Goal: Information Seeking & Learning: Learn about a topic

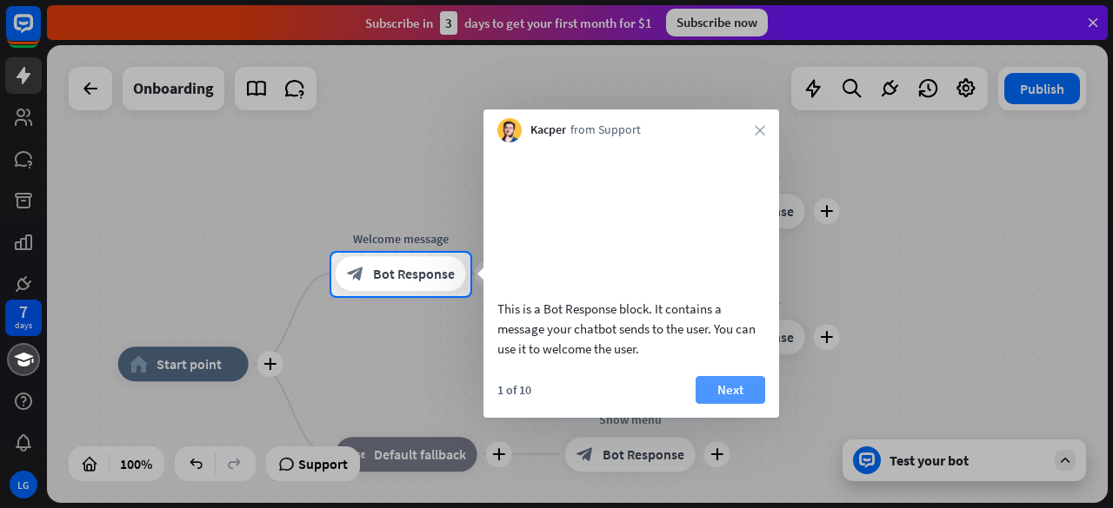
click at [741, 404] on button "Next" at bounding box center [730, 390] width 70 height 28
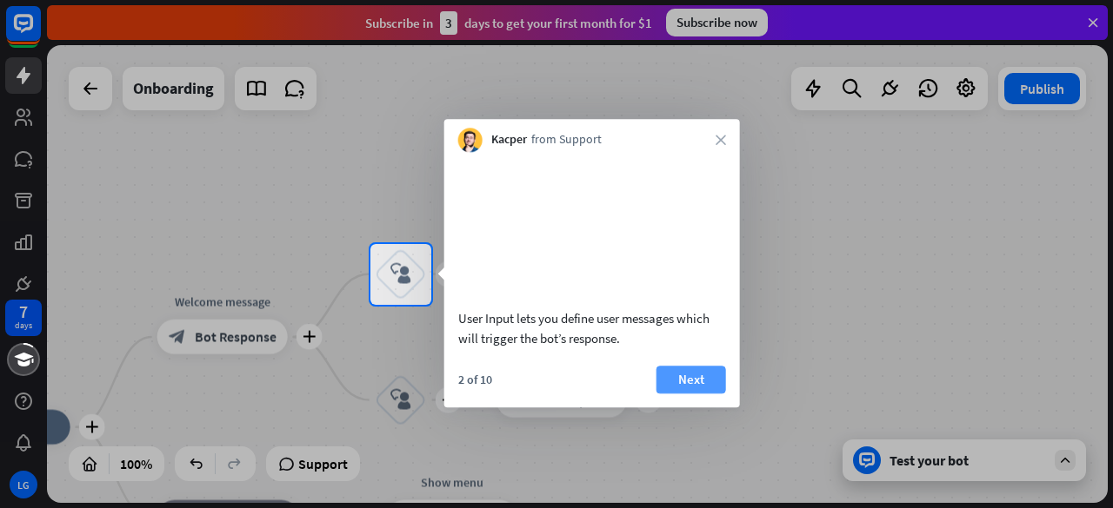
click at [704, 394] on button "Next" at bounding box center [691, 380] width 70 height 28
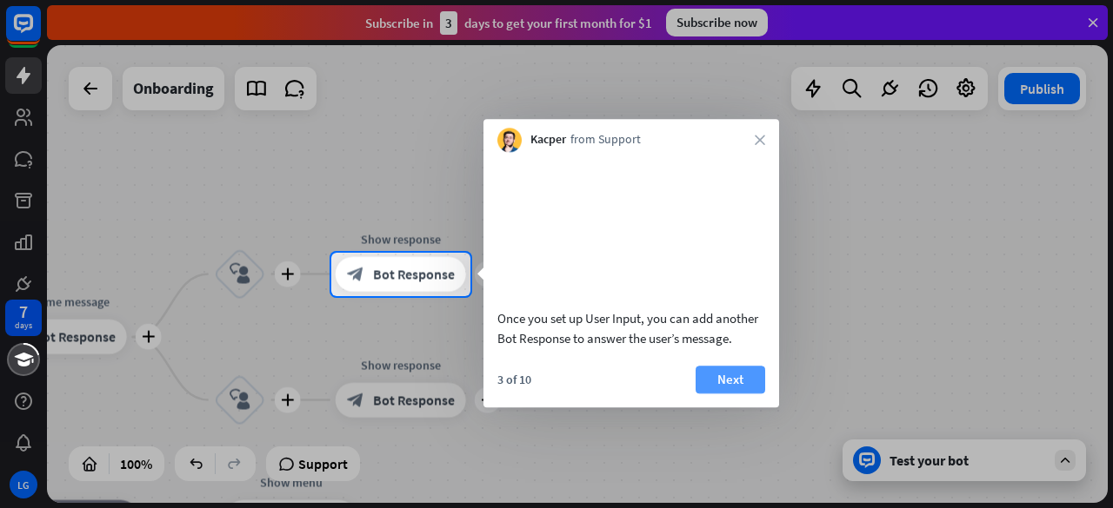
click at [720, 394] on button "Next" at bounding box center [730, 380] width 70 height 28
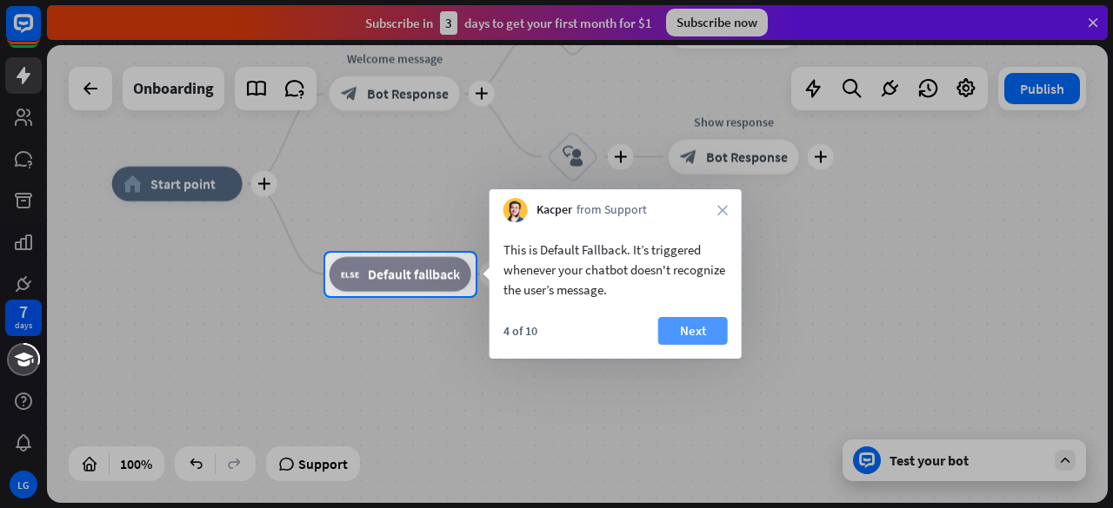
click at [708, 341] on button "Next" at bounding box center [693, 331] width 70 height 28
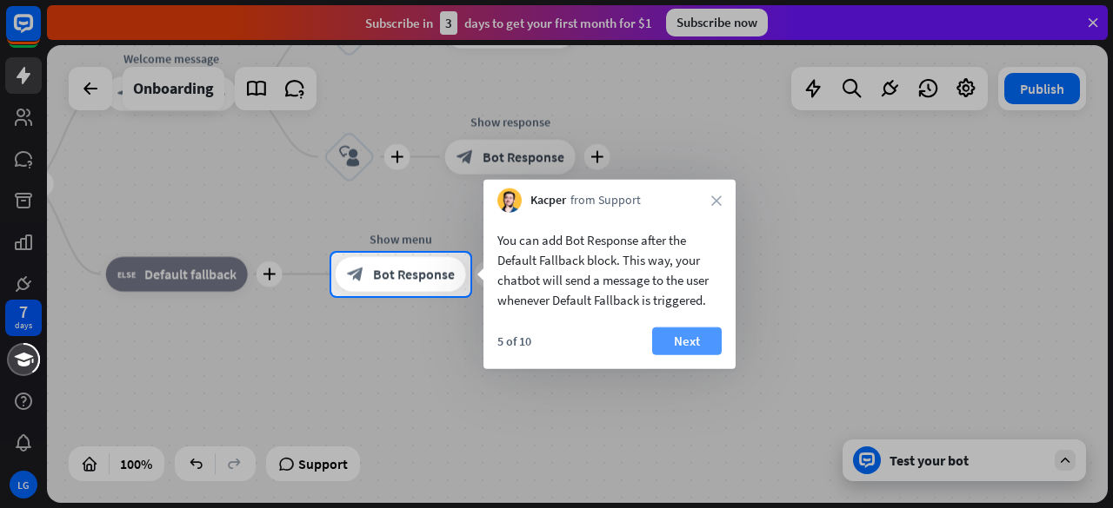
click at [714, 340] on button "Next" at bounding box center [687, 342] width 70 height 28
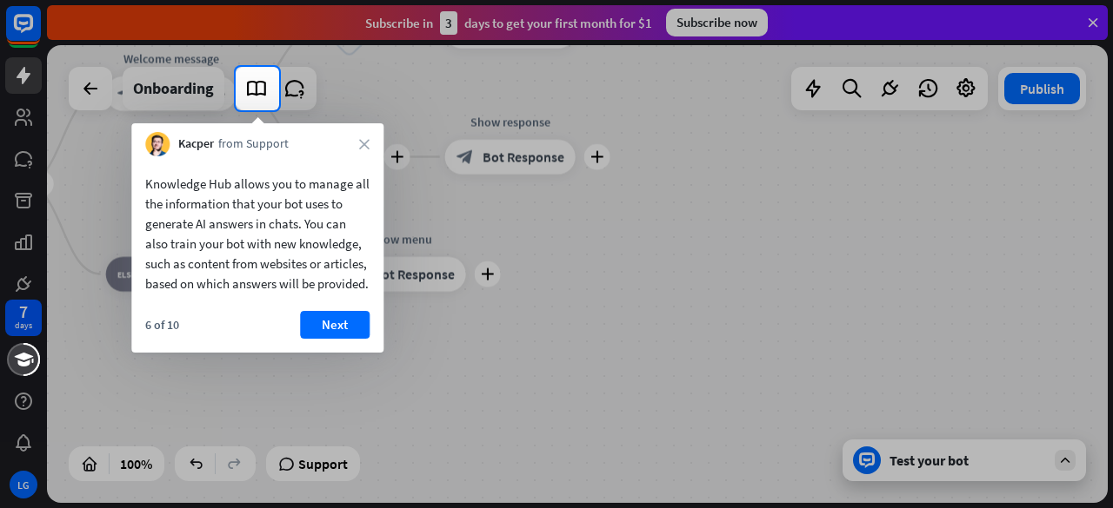
click at [362, 353] on div "6 of 10 Next" at bounding box center [257, 332] width 252 height 42
click at [342, 337] on button "Next" at bounding box center [335, 325] width 70 height 28
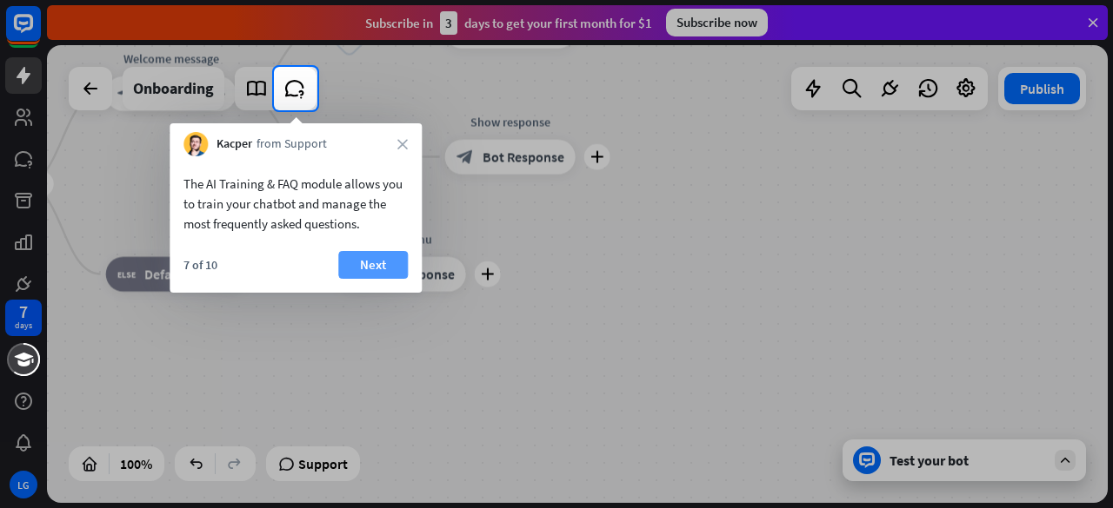
click at [383, 269] on button "Next" at bounding box center [373, 265] width 70 height 28
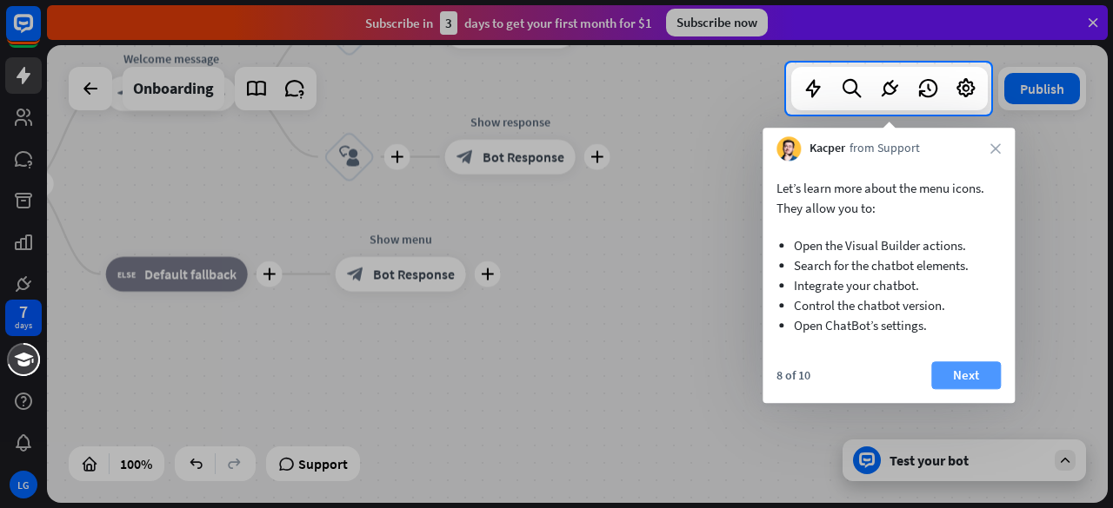
click at [961, 388] on button "Next" at bounding box center [966, 376] width 70 height 28
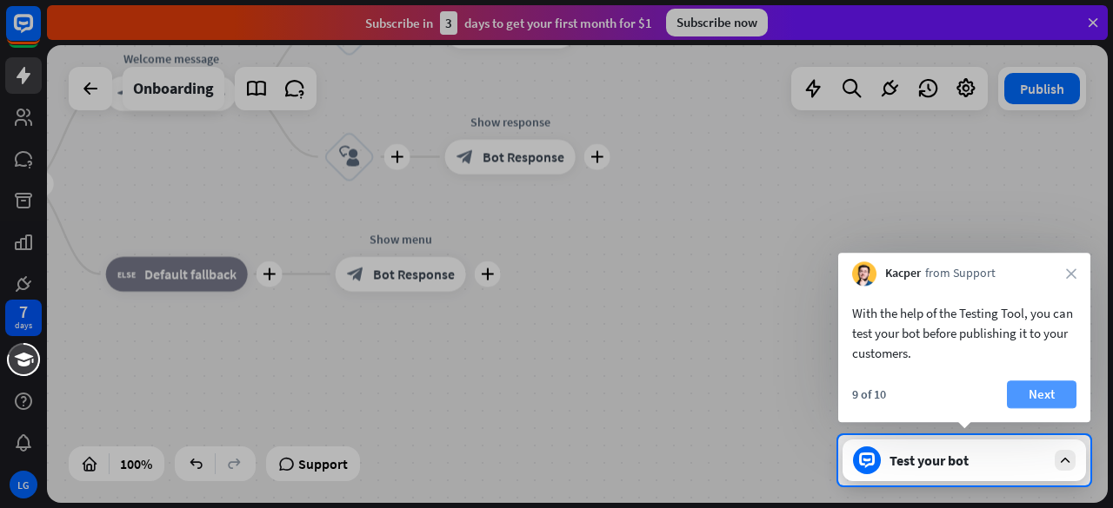
click at [1043, 395] on button "Next" at bounding box center [1042, 395] width 70 height 28
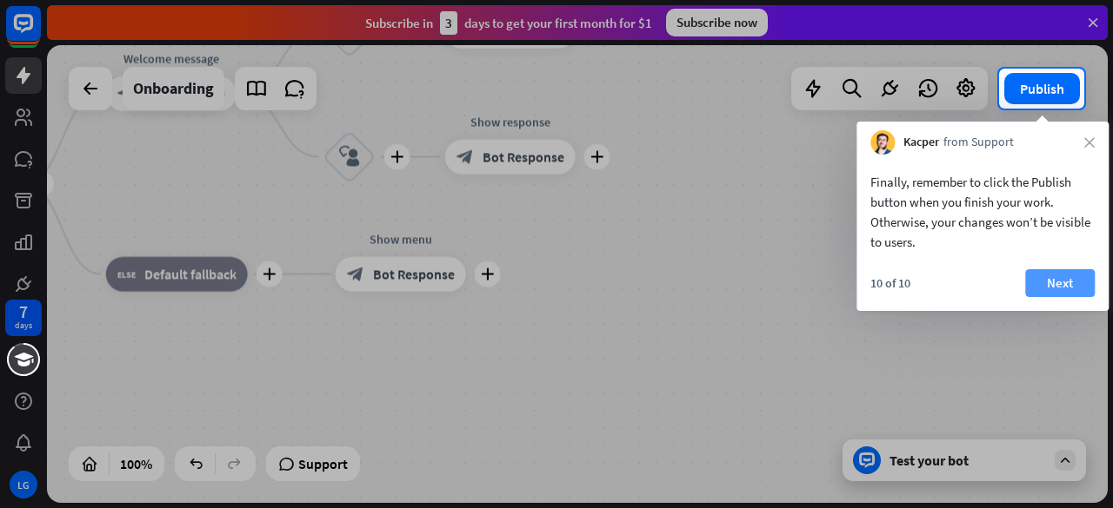
click at [1066, 283] on button "Next" at bounding box center [1060, 283] width 70 height 28
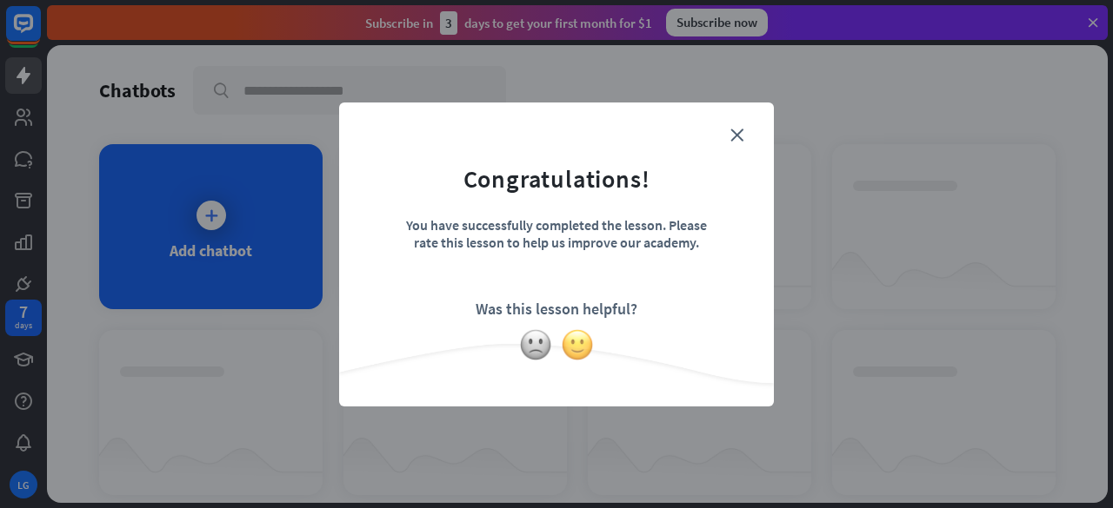
click at [577, 341] on img at bounding box center [577, 345] width 33 height 33
